Goal: Task Accomplishment & Management: Manage account settings

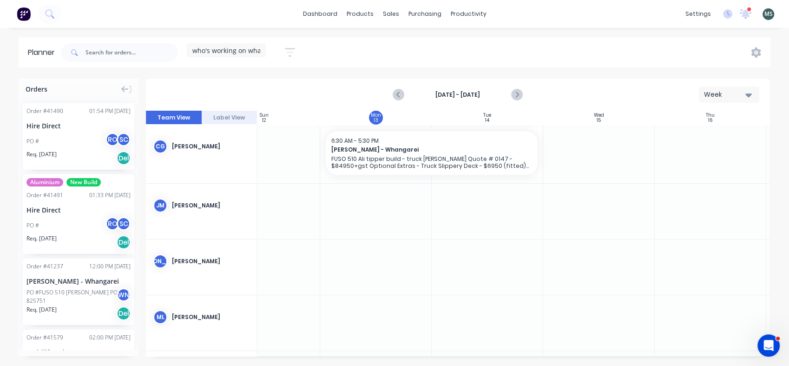
drag, startPoint x: 134, startPoint y: 155, endPoint x: 131, endPoint y: 80, distance: 75.3
click at [131, 80] on div "Orders Order # 41490 01:54 PM [DATE] Hire Direct PO # RO SC Req. [DATE] Del Alu…" at bounding box center [78, 217] width 121 height 277
click at [475, 85] on div "Delivery Scheduling" at bounding box center [500, 82] width 58 height 8
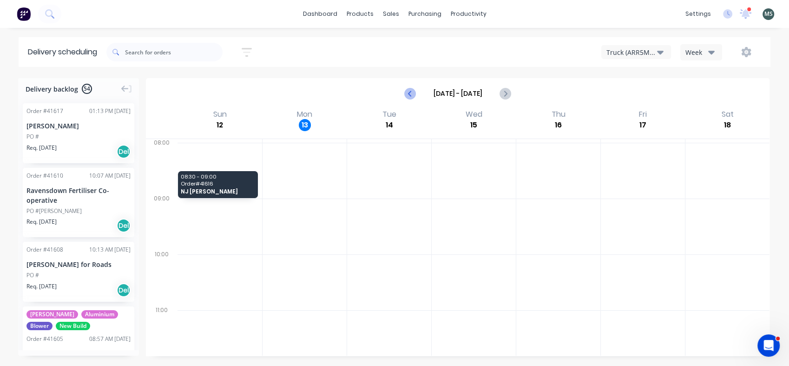
click at [406, 95] on icon "Previous page" at bounding box center [410, 93] width 11 height 11
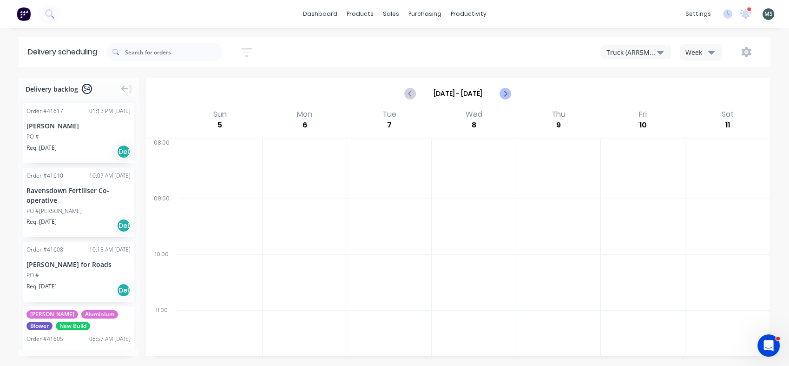
click at [506, 93] on icon "Next page" at bounding box center [505, 93] width 4 height 7
type input "[DATE] - [DATE]"
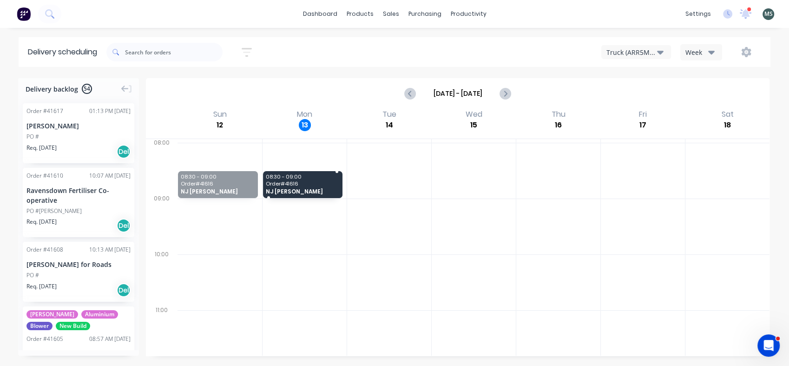
drag, startPoint x: 254, startPoint y: 186, endPoint x: 296, endPoint y: 190, distance: 42.9
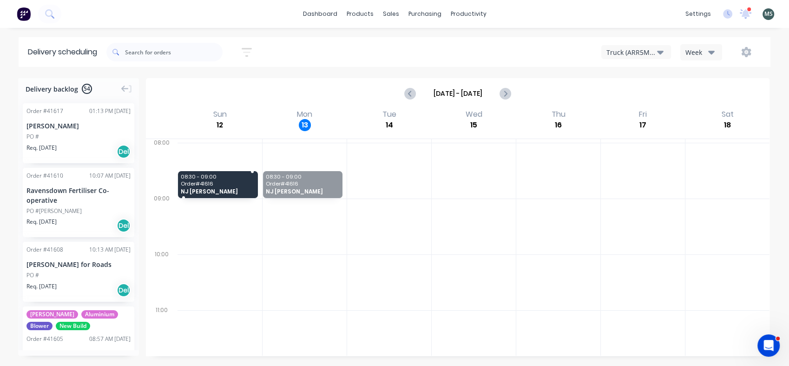
drag, startPoint x: 296, startPoint y: 190, endPoint x: 242, endPoint y: 191, distance: 54.4
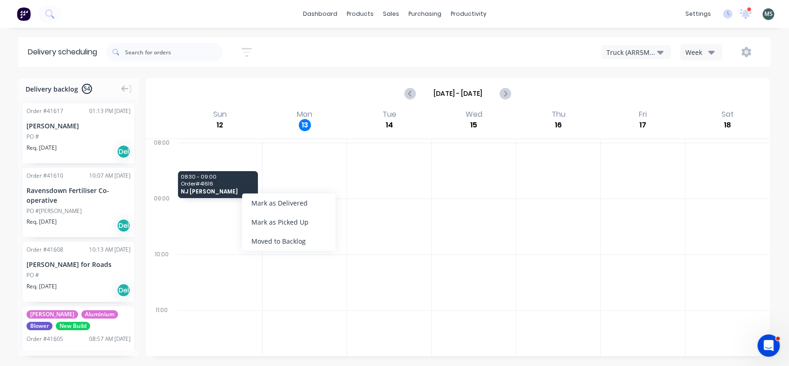
click at [67, 141] on div "Order # 41617 01:13 PM [DATE] [PERSON_NAME] PO # Req. [DATE] Del" at bounding box center [79, 133] width 112 height 60
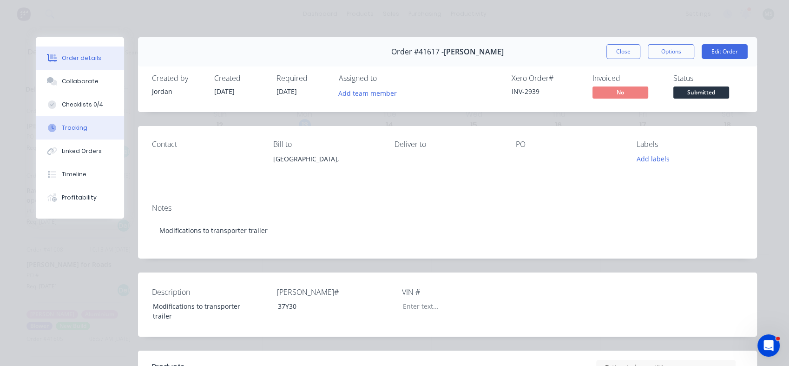
click at [67, 131] on div "Tracking" at bounding box center [75, 128] width 26 height 8
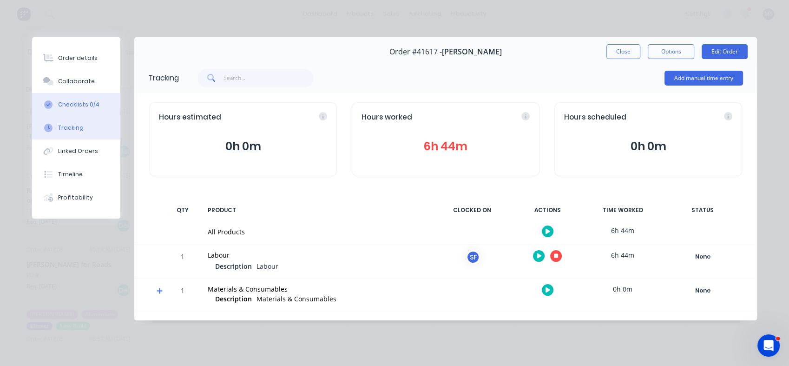
click at [74, 106] on div "Checklists 0/4" at bounding box center [78, 104] width 41 height 8
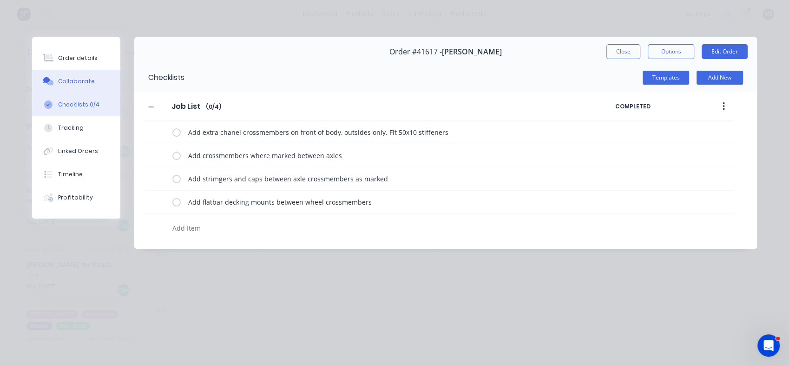
click at [71, 79] on div "Collaborate" at bounding box center [76, 81] width 37 height 8
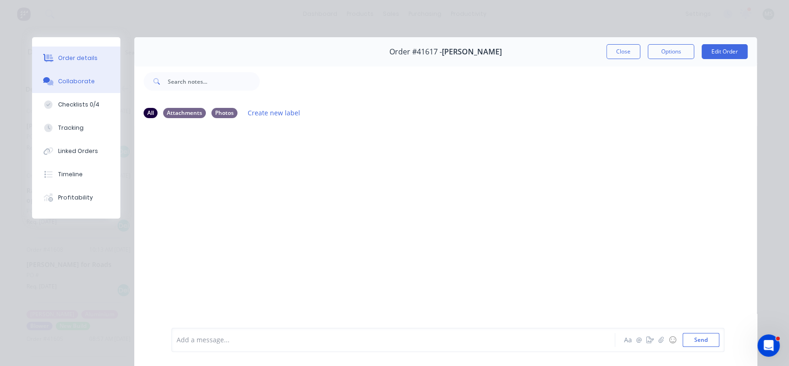
click at [71, 57] on div "Order details" at bounding box center [77, 58] width 39 height 8
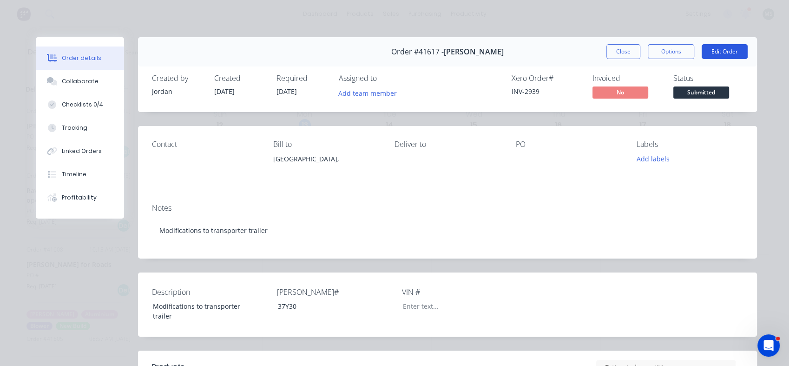
click at [714, 56] on button "Edit Order" at bounding box center [725, 51] width 46 height 15
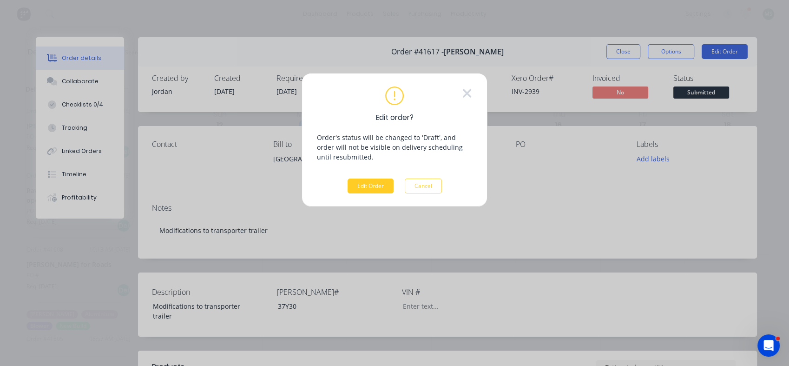
click at [356, 193] on button "Edit Order" at bounding box center [371, 185] width 46 height 15
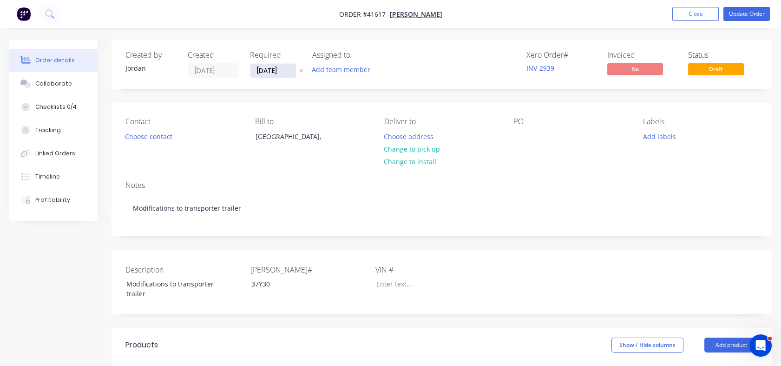
click at [289, 71] on input "[DATE]" at bounding box center [273, 71] width 46 height 14
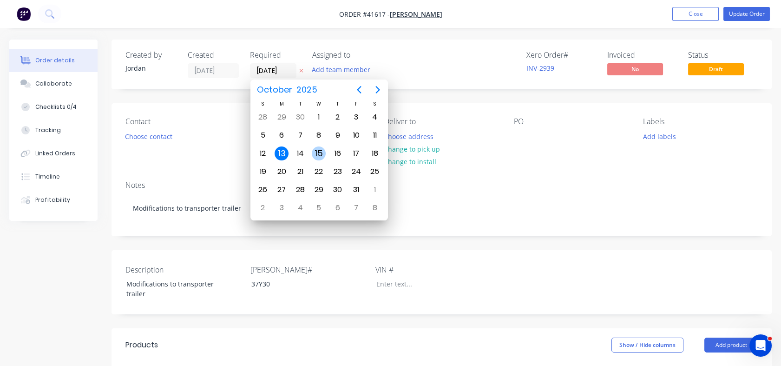
click at [316, 152] on div "15" at bounding box center [319, 153] width 14 height 14
type input "[DATE]"
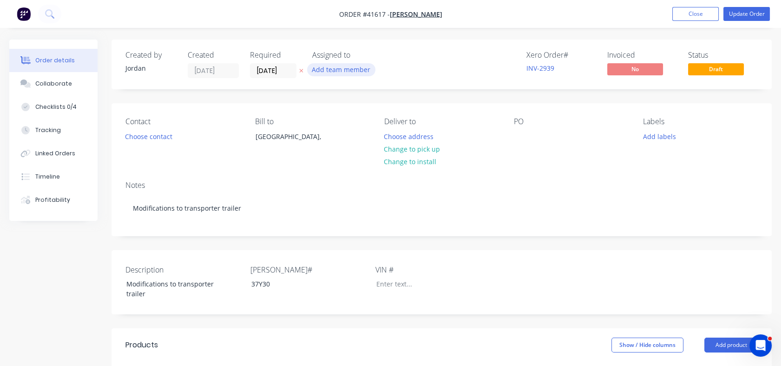
click at [334, 70] on button "Add team member" at bounding box center [341, 69] width 68 height 13
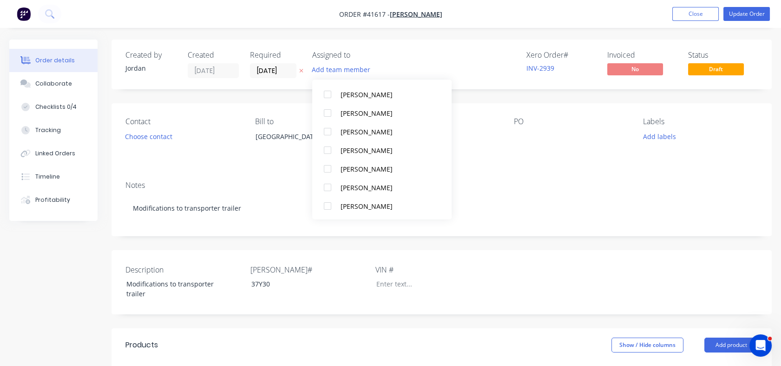
scroll to position [196, 0]
click at [325, 186] on div at bounding box center [327, 186] width 19 height 19
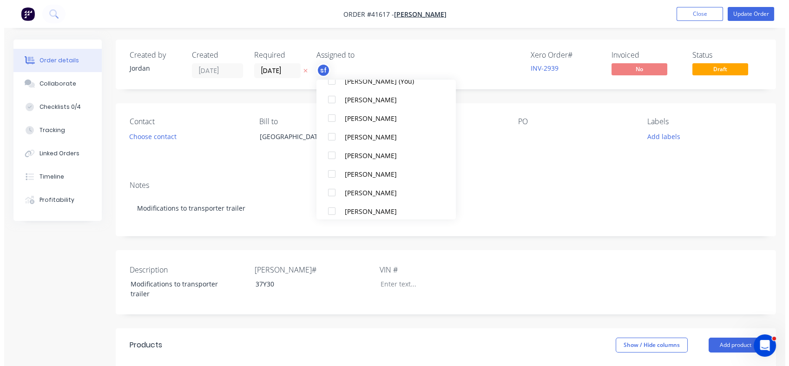
scroll to position [113, 0]
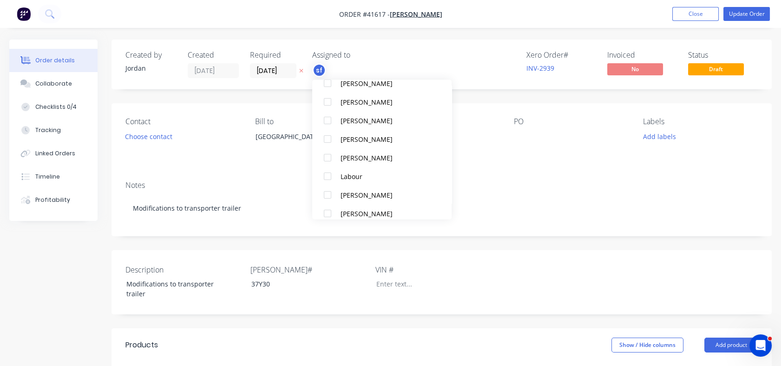
click at [530, 173] on div "Notes Modifications to transporter trailer" at bounding box center [442, 204] width 660 height 62
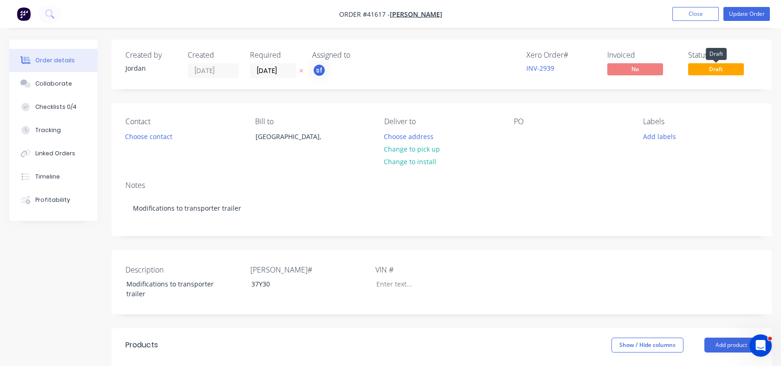
click at [719, 71] on span "Draft" at bounding box center [716, 69] width 56 height 12
click at [742, 11] on button "Update Order" at bounding box center [746, 14] width 46 height 14
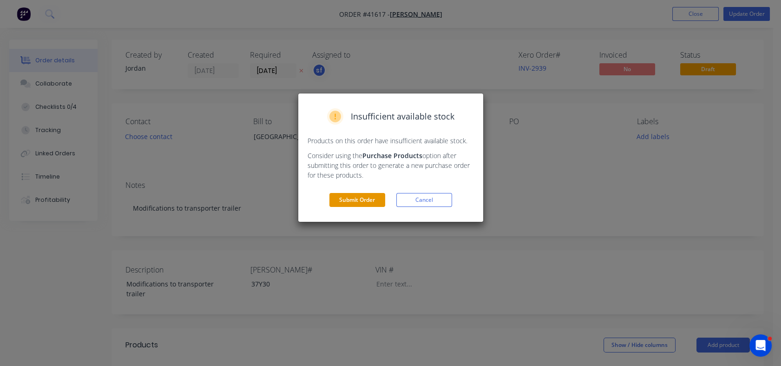
click at [352, 201] on button "Submit Order" at bounding box center [357, 200] width 56 height 14
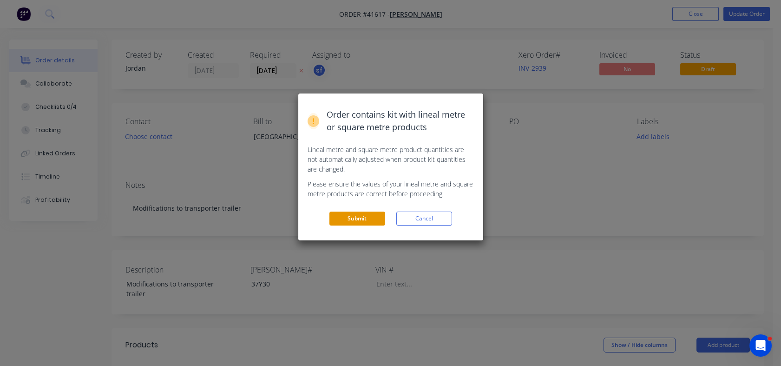
click at [346, 218] on button "Submit" at bounding box center [357, 218] width 56 height 14
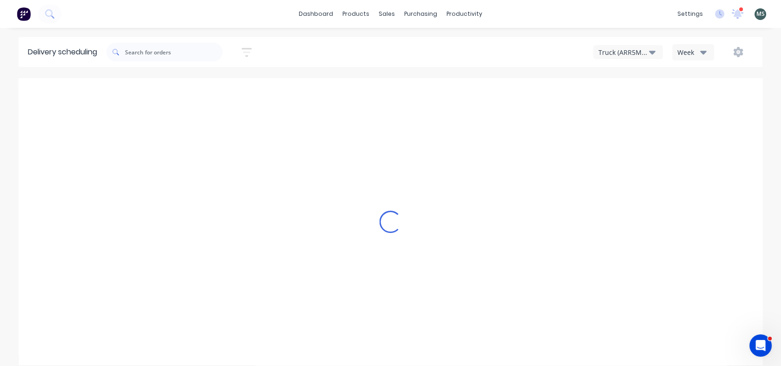
type input "[DATE] - [DATE]"
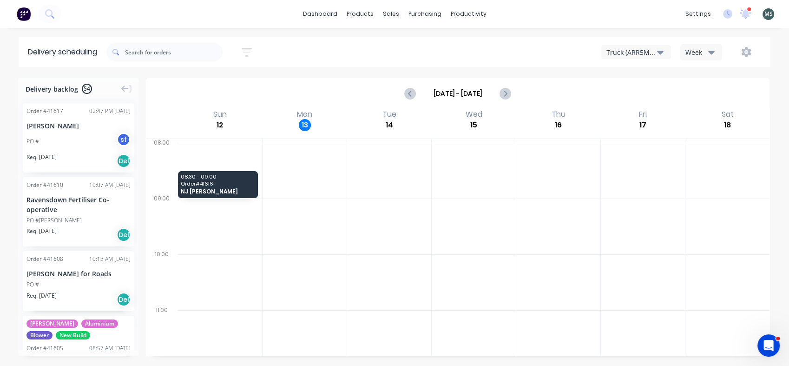
click at [660, 52] on icon "button" at bounding box center [660, 53] width 7 height 4
click at [630, 78] on div "Truck (ARR5MM)" at bounding box center [648, 75] width 92 height 19
click at [658, 53] on icon "button" at bounding box center [660, 52] width 7 height 10
click at [640, 93] on div "Truck (CHH156)" at bounding box center [648, 94] width 92 height 19
click at [661, 48] on icon "button" at bounding box center [660, 52] width 7 height 10
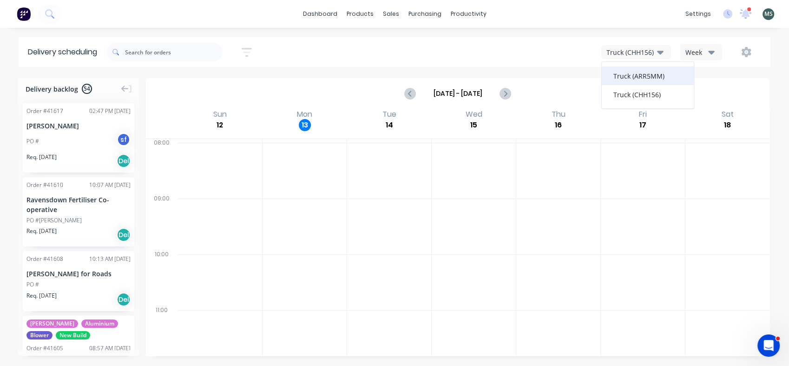
click at [640, 75] on div "Truck (ARR5MM)" at bounding box center [648, 75] width 92 height 19
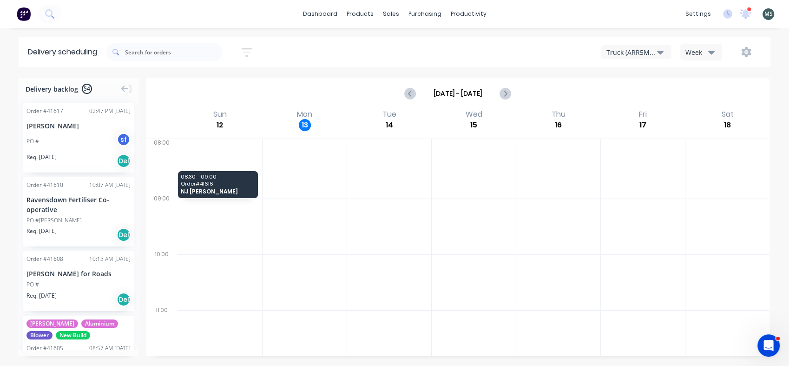
click at [662, 51] on icon "button" at bounding box center [660, 53] width 7 height 4
click at [662, 51] on icon "button" at bounding box center [660, 52] width 7 height 10
click at [631, 55] on div "Truck (ARR5MM)" at bounding box center [631, 52] width 51 height 10
click at [631, 75] on div "Truck (ARR5MM)" at bounding box center [648, 75] width 92 height 19
click at [746, 53] on icon "button" at bounding box center [746, 52] width 3 height 3
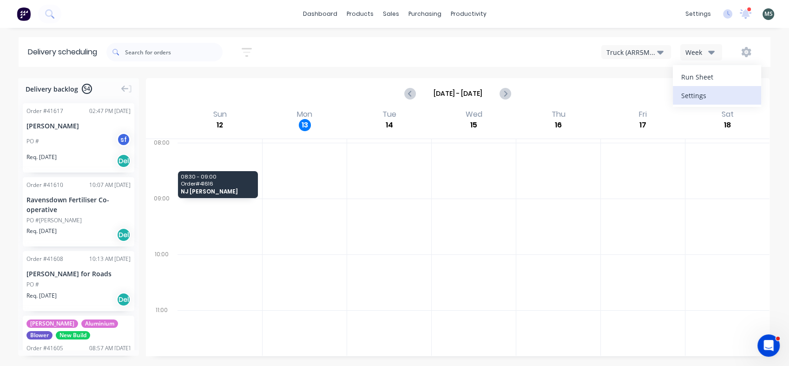
click at [692, 93] on div "Settings" at bounding box center [717, 95] width 72 height 13
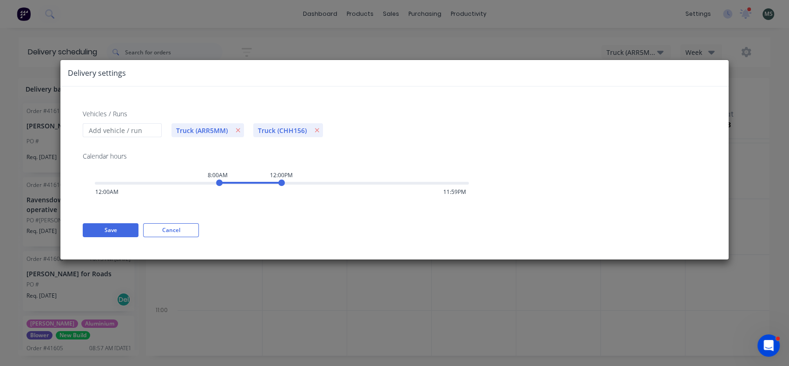
click at [692, 93] on div "Vehicles / Runs Truck (ARR5MM) Truck (CHH156) Calendar hours 8:00AM 12:00PM 12:…" at bounding box center [394, 172] width 668 height 173
click at [239, 131] on icon "button" at bounding box center [238, 130] width 4 height 4
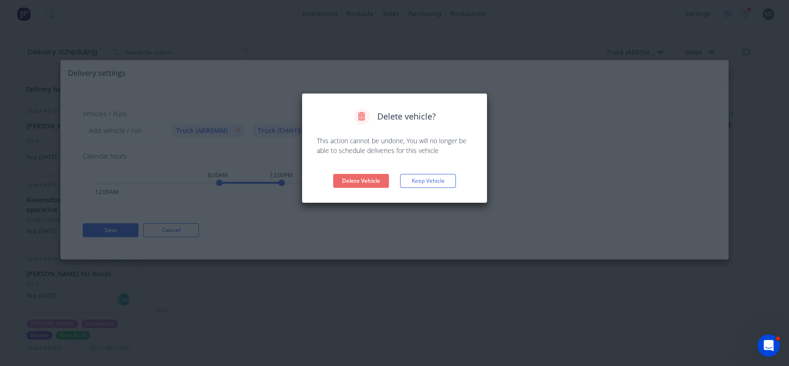
click at [353, 182] on button "Delete Vehicle" at bounding box center [361, 181] width 56 height 14
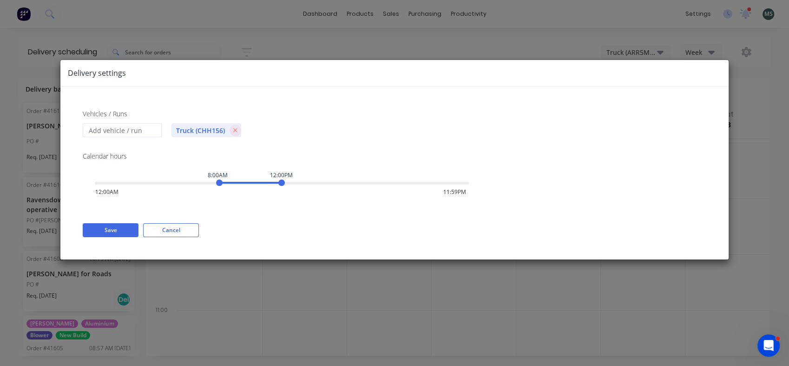
click at [235, 132] on icon "button" at bounding box center [235, 130] width 5 height 7
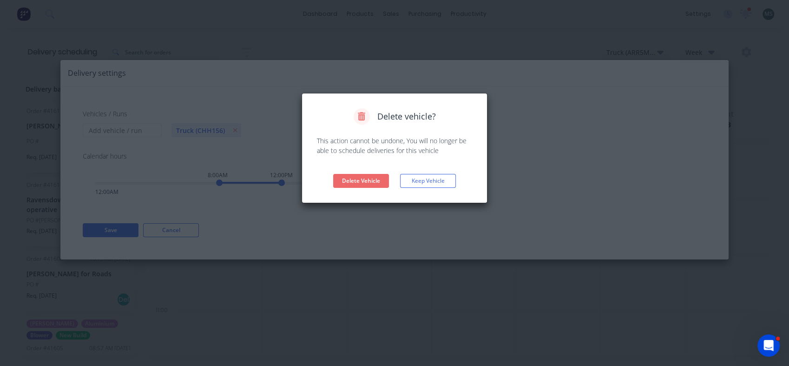
click at [354, 181] on button "Delete Vehicle" at bounding box center [361, 181] width 56 height 14
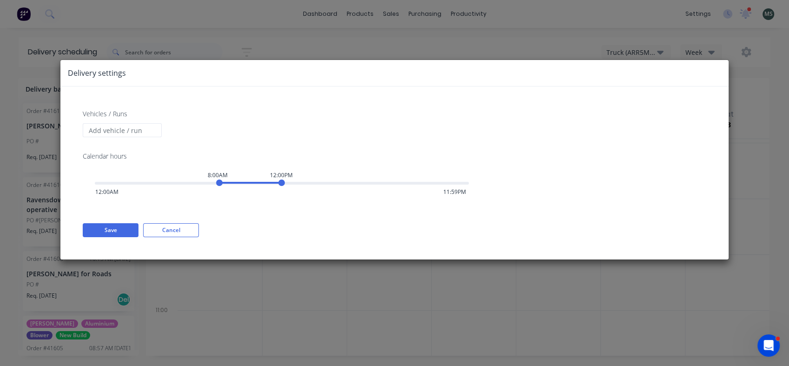
click at [415, 51] on div "Delivery settings Vehicles / Runs Calendar hours 8:00AM 12:00PM 12:00AM 11:59PM…" at bounding box center [394, 183] width 789 height 366
click at [120, 234] on button "Save" at bounding box center [111, 230] width 56 height 14
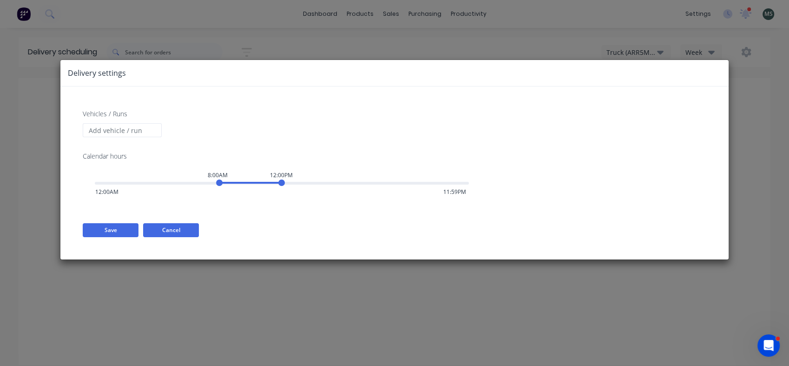
click at [169, 228] on button "Cancel" at bounding box center [171, 230] width 56 height 14
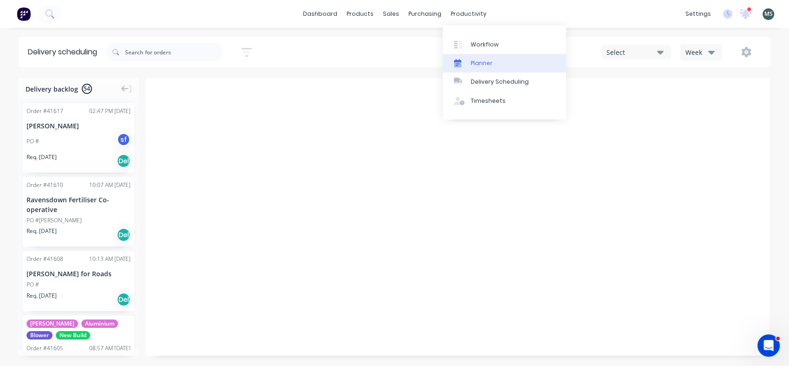
click at [487, 67] on div "Planner" at bounding box center [482, 63] width 22 height 8
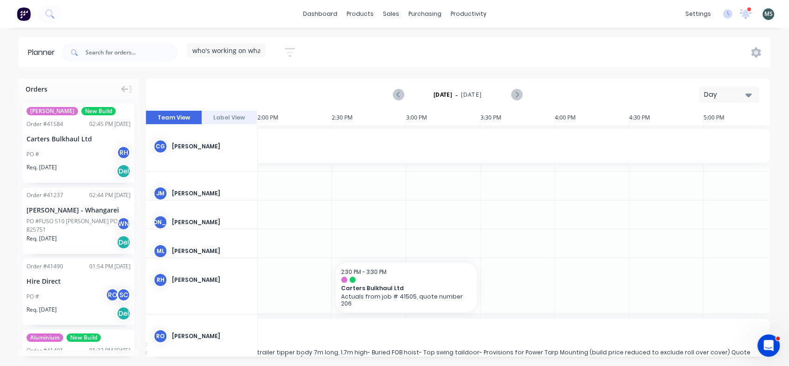
drag, startPoint x: 769, startPoint y: 177, endPoint x: 774, endPoint y: 216, distance: 38.3
click at [774, 216] on div "Orders [PERSON_NAME] New Build Order # 41584 02:45 PM [DATE] Carters Bulkhaul L…" at bounding box center [394, 222] width 789 height 287
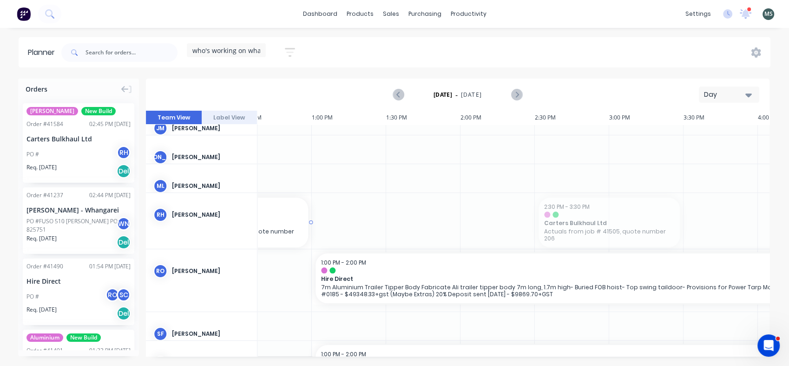
scroll to position [65, 910]
drag, startPoint x: 419, startPoint y: 213, endPoint x: 608, endPoint y: 206, distance: 189.3
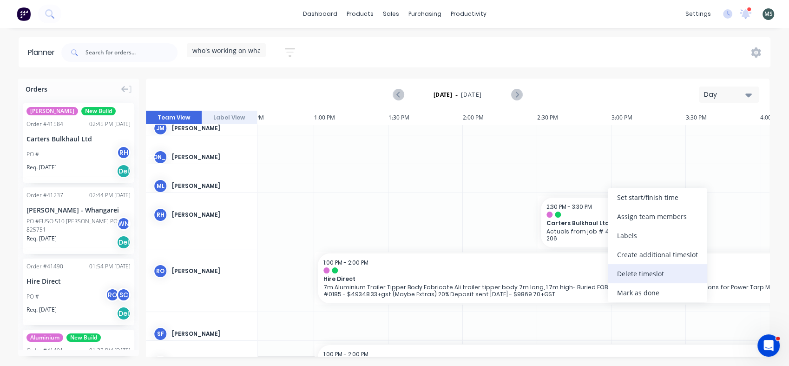
click at [620, 272] on div "Delete timeslot" at bounding box center [657, 273] width 99 height 19
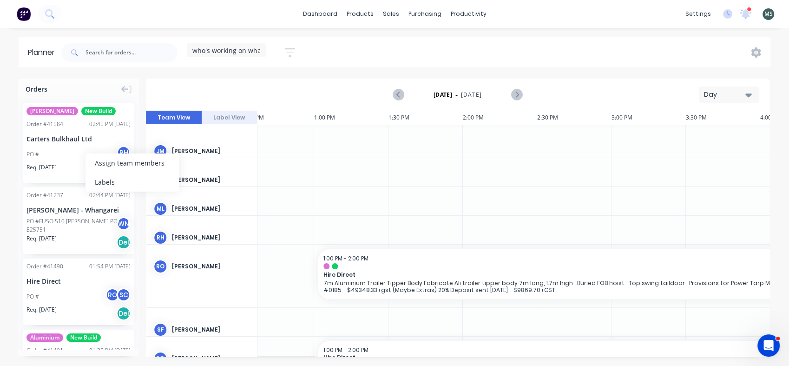
scroll to position [0, 910]
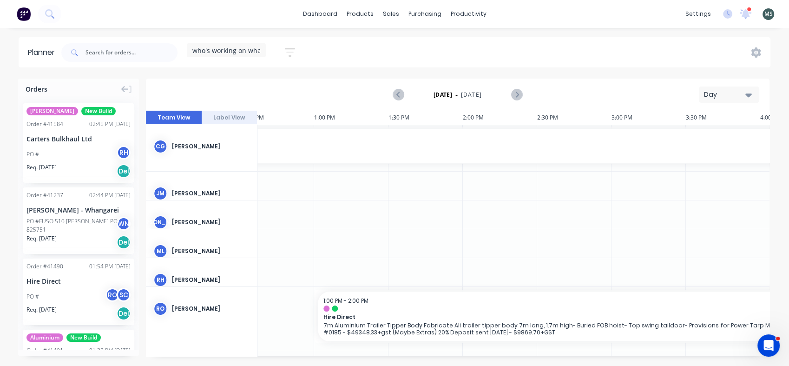
click at [67, 235] on div "Req. [DATE] Del" at bounding box center [78, 242] width 104 height 16
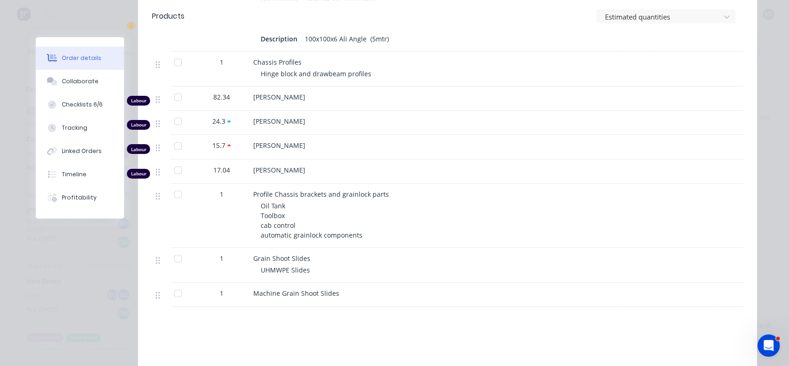
scroll to position [784, 0]
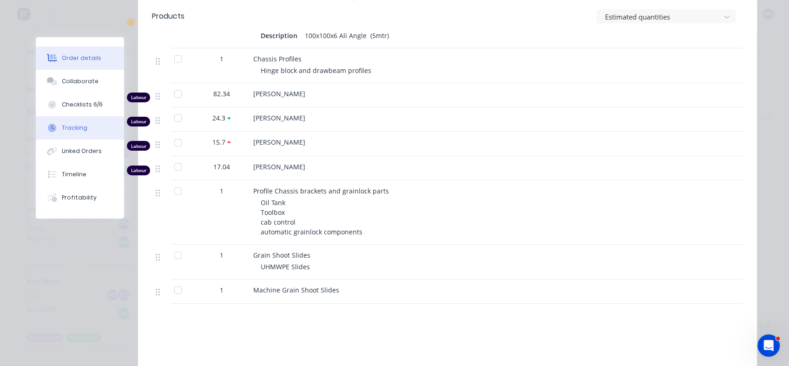
click at [60, 134] on button "Tracking" at bounding box center [80, 127] width 88 height 23
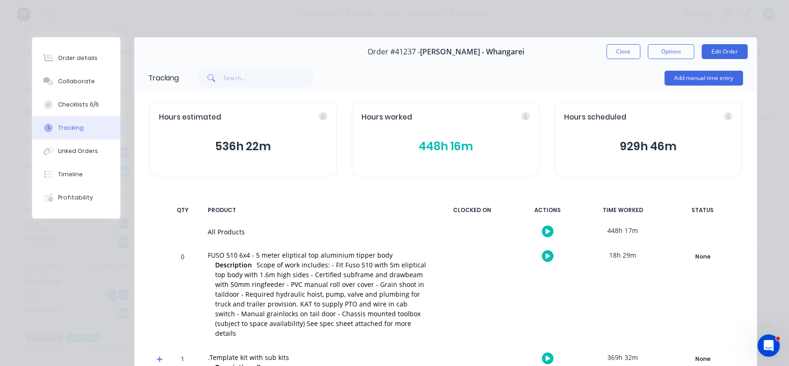
scroll to position [139, 0]
click at [430, 147] on button "448h 16m" at bounding box center [446, 147] width 168 height 18
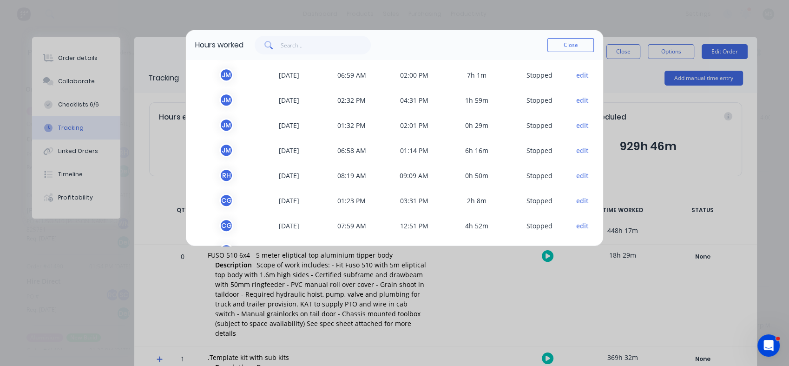
scroll to position [1039, 0]
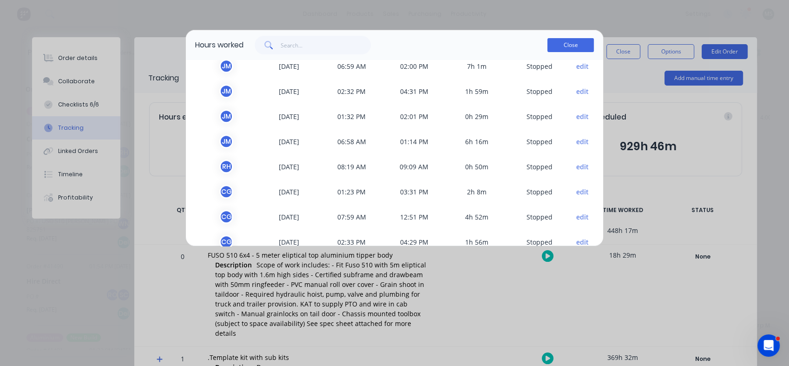
click at [569, 47] on button "Close" at bounding box center [570, 45] width 46 height 14
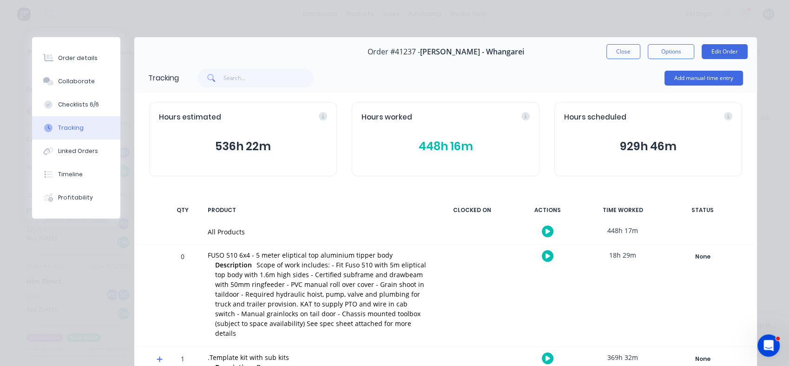
click at [641, 145] on button "929h 46m" at bounding box center [648, 147] width 168 height 18
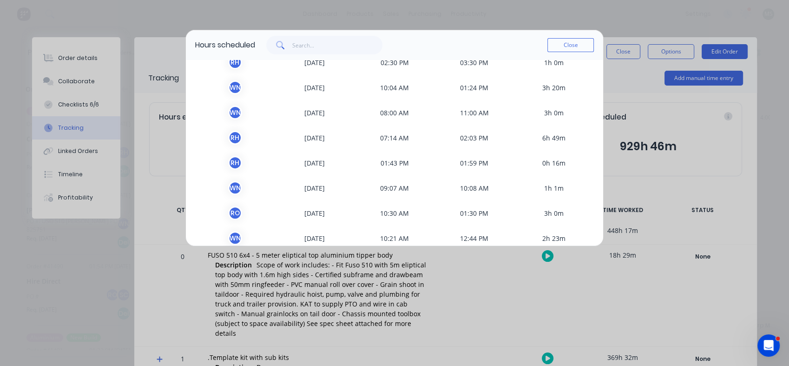
scroll to position [0, 0]
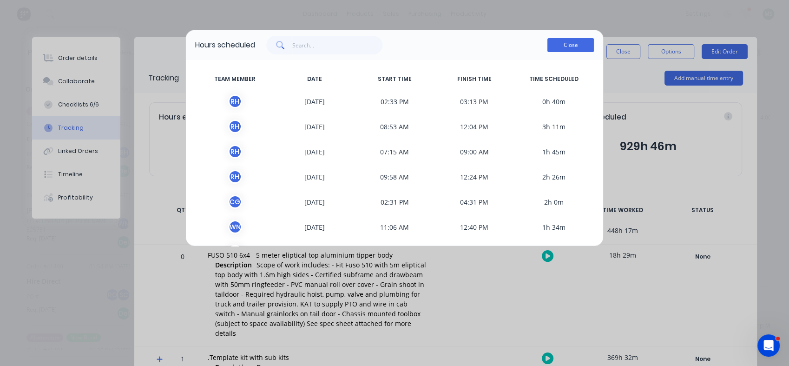
click at [572, 43] on button "Close" at bounding box center [570, 45] width 46 height 14
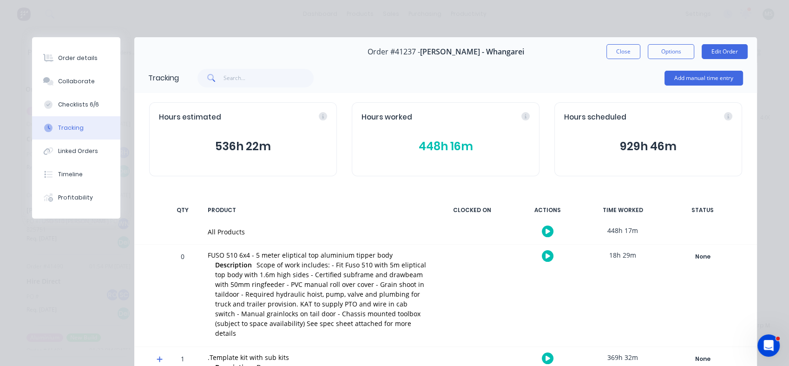
click at [242, 146] on button "536h 22m" at bounding box center [243, 147] width 168 height 18
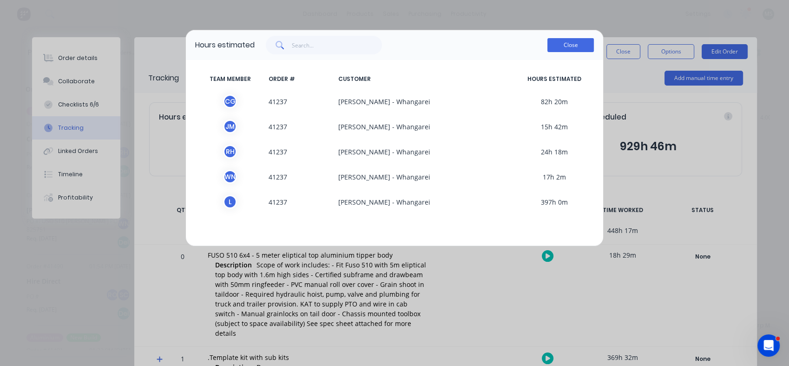
click at [563, 48] on button "Close" at bounding box center [570, 45] width 46 height 14
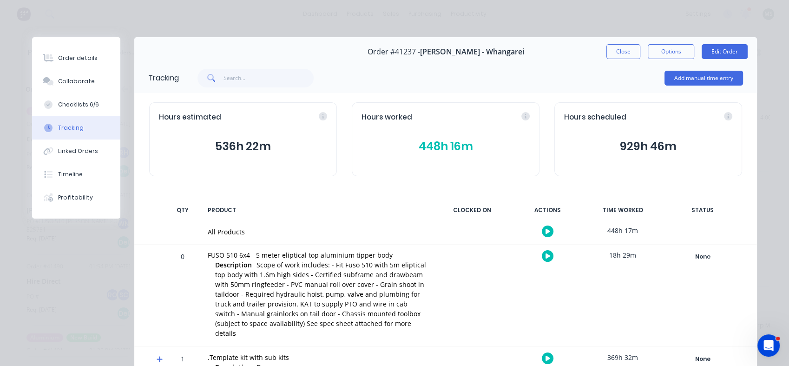
click at [440, 152] on button "448h 16m" at bounding box center [446, 147] width 168 height 18
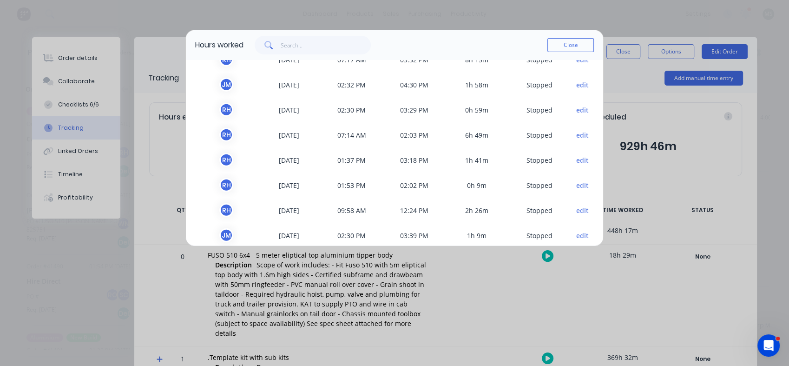
scroll to position [2698, 0]
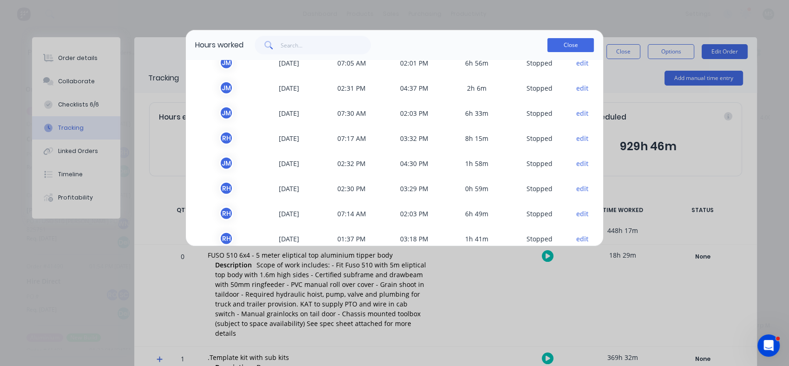
click at [563, 44] on button "Close" at bounding box center [570, 45] width 46 height 14
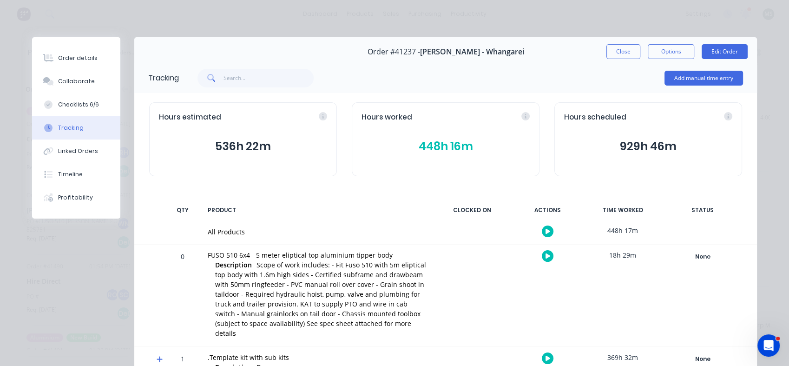
click at [221, 143] on button "536h 22m" at bounding box center [243, 147] width 168 height 18
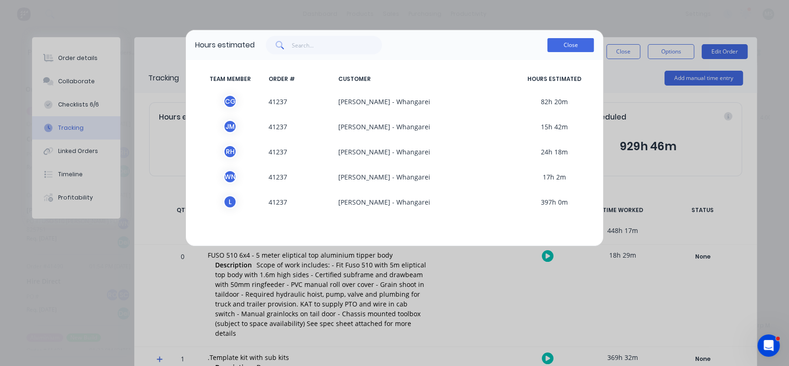
click at [568, 43] on button "Close" at bounding box center [570, 45] width 46 height 14
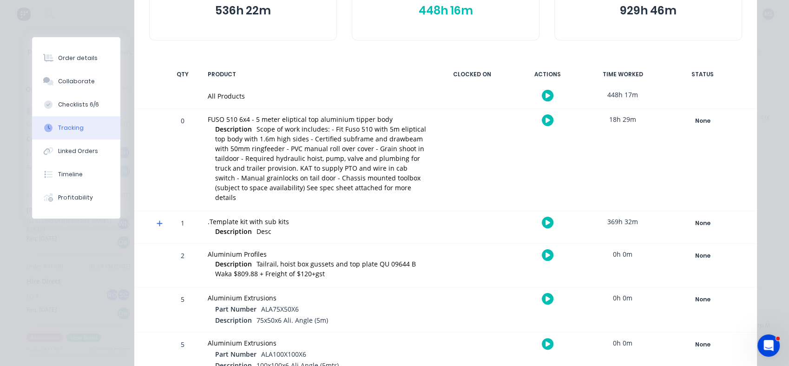
scroll to position [0, 0]
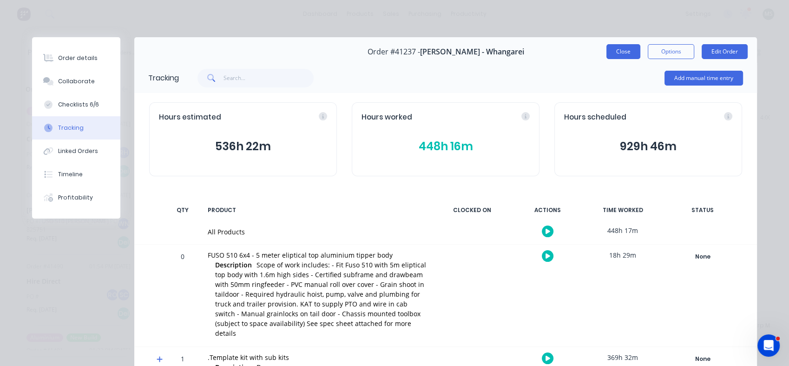
click at [608, 53] on button "Close" at bounding box center [623, 51] width 34 height 15
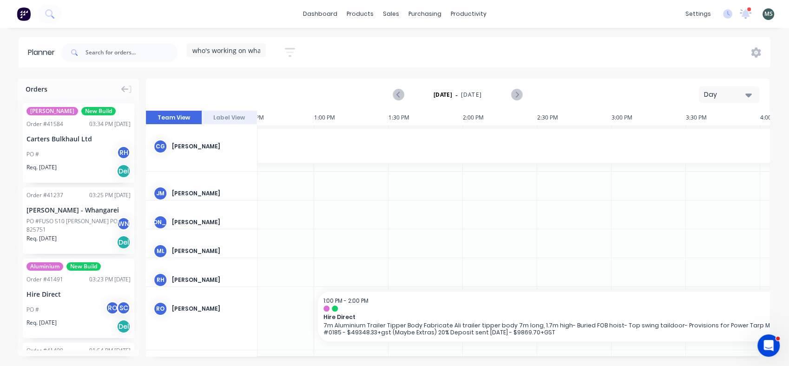
click at [484, 155] on p "FUSO 510 Ali tipper build - truck [PERSON_NAME] Quote # 0147 - $84950+gst Optio…" at bounding box center [165, 153] width 1617 height 7
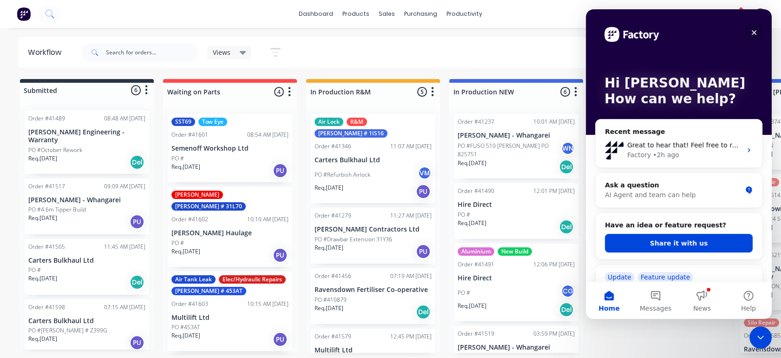
click at [755, 34] on icon "Close" at bounding box center [753, 32] width 7 height 7
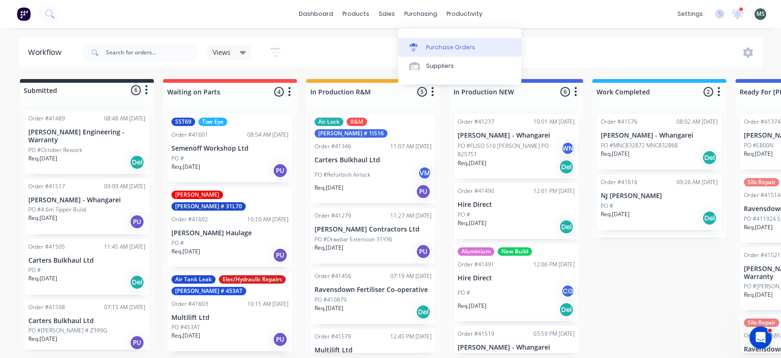
click at [439, 47] on div "Purchase Orders" at bounding box center [450, 47] width 49 height 8
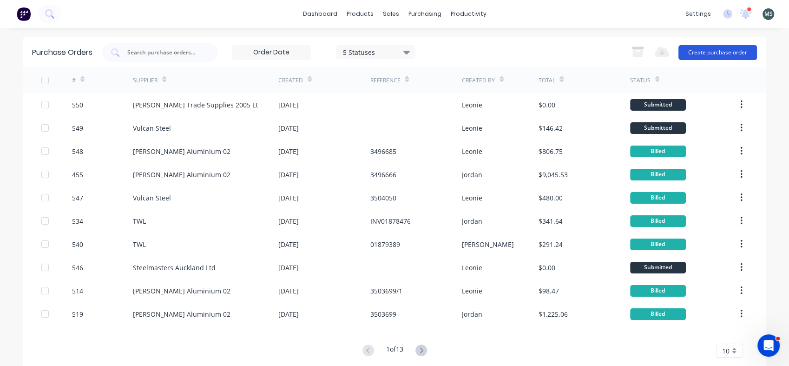
click at [699, 51] on button "Create purchase order" at bounding box center [717, 52] width 79 height 15
